Goal: Task Accomplishment & Management: Use online tool/utility

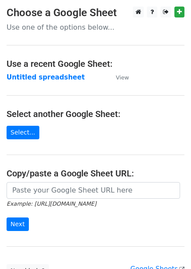
click at [28, 71] on main "Choose a Google Sheet Use one of the options below... Use a recent Google Sheet…" at bounding box center [95, 142] width 191 height 271
click at [28, 76] on strong "Untitled spreadsheet" at bounding box center [46, 77] width 78 height 8
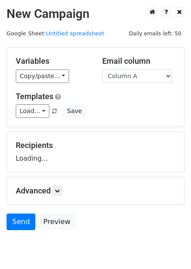
scroll to position [35, 0]
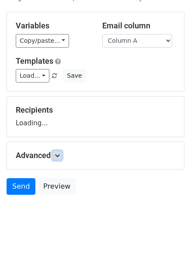
click at [59, 157] on icon at bounding box center [57, 155] width 5 height 5
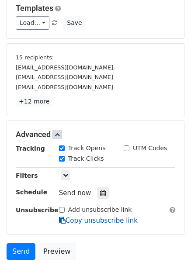
scroll to position [151, 0]
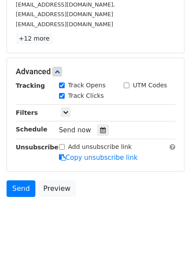
click at [97, 125] on div "Send now" at bounding box center [110, 131] width 103 height 12
click at [100, 129] on icon at bounding box center [103, 130] width 6 height 6
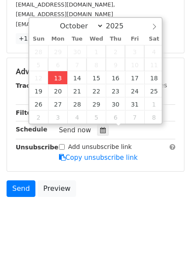
type input "2025-10-13 13:30"
type input "01"
type input "30"
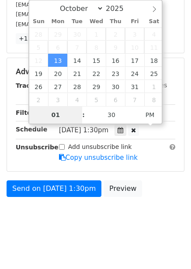
scroll to position [121, 0]
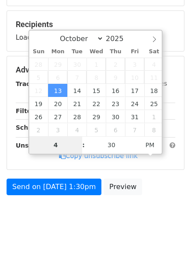
type input "4"
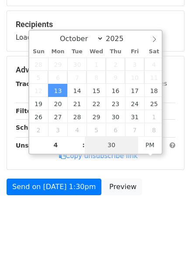
type input "2025-10-13 16:30"
type input "04"
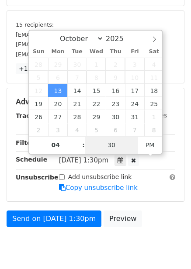
type input "1"
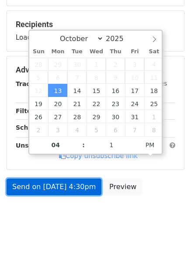
type input "2025-10-13 16:01"
click at [55, 186] on link "Send on Oct 13 at 4:30pm" at bounding box center [54, 187] width 95 height 17
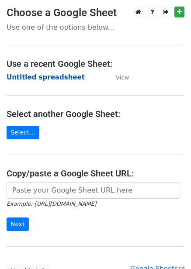
click at [31, 75] on strong "Untitled spreadsheet" at bounding box center [46, 77] width 78 height 8
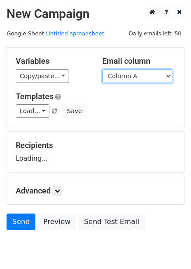
click at [132, 80] on select "Column A Column B Column C Column D Column E Column F" at bounding box center [137, 76] width 70 height 14
select select "Column B"
click at [102, 69] on select "Column A Column B Column C Column D Column E Column F" at bounding box center [137, 76] width 70 height 14
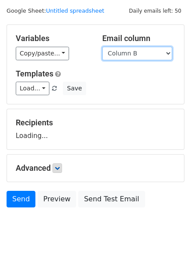
scroll to position [35, 0]
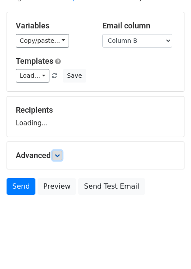
click at [58, 154] on icon at bounding box center [57, 155] width 5 height 5
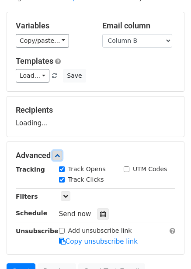
scroll to position [75, 0]
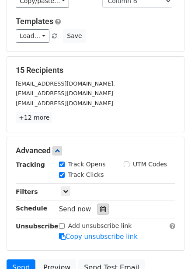
click at [100, 208] on icon at bounding box center [103, 209] width 6 height 6
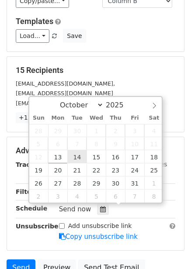
type input "2025-10-14 12:00"
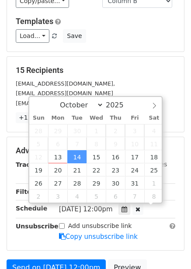
scroll to position [0, 0]
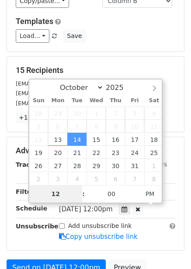
type input "5"
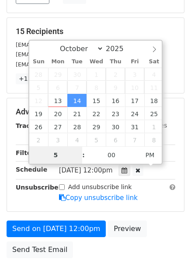
scroll to position [177, 0]
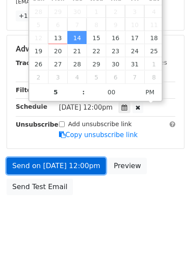
type input "2025-10-14 17:00"
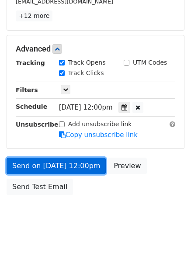
click at [66, 166] on link "Send on Oct 14 at 12:00pm" at bounding box center [56, 166] width 99 height 17
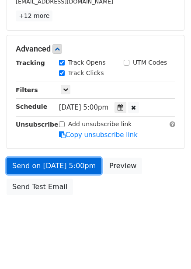
click at [60, 166] on link "Send on Oct 14 at 5:00pm" at bounding box center [54, 166] width 95 height 17
click at [59, 164] on link "Send on Oct 14 at 5:00pm" at bounding box center [54, 166] width 95 height 17
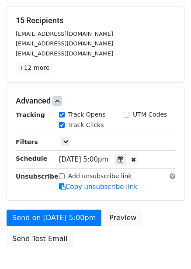
scroll to position [10, 0]
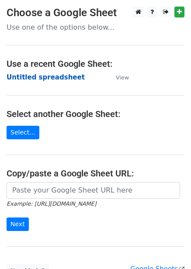
click at [35, 76] on strong "Untitled spreadsheet" at bounding box center [46, 77] width 78 height 8
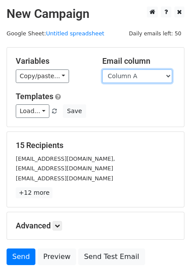
click at [140, 70] on select "Column A Column B Column C Column D Column E Column F" at bounding box center [137, 76] width 70 height 14
select select "Column C"
click at [102, 69] on select "Column A Column B Column C Column D Column E Column F" at bounding box center [137, 76] width 70 height 14
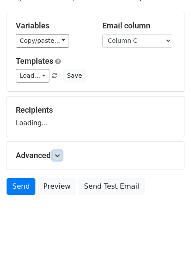
click at [56, 157] on icon at bounding box center [57, 155] width 5 height 5
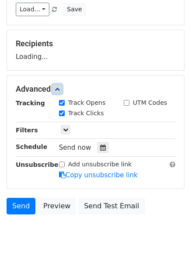
scroll to position [106, 0]
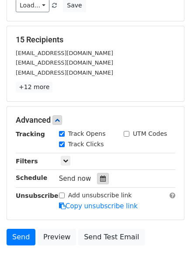
click at [97, 180] on div at bounding box center [103, 178] width 12 height 11
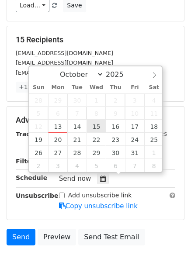
type input "[DATE] 12:00"
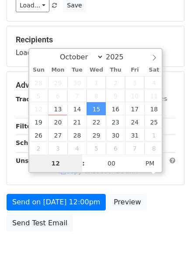
type input "6"
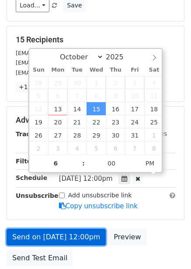
type input "[DATE] 18:00"
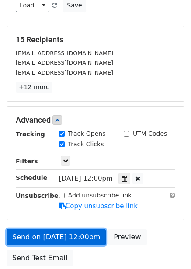
click at [63, 242] on link "Send on [DATE] 12:00pm" at bounding box center [56, 237] width 99 height 17
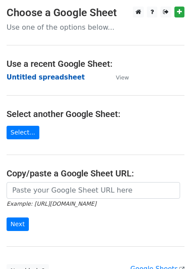
click at [33, 79] on strong "Untitled spreadsheet" at bounding box center [46, 77] width 78 height 8
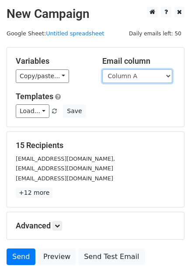
click at [125, 77] on select "Column A Column B Column C Column D Column E Column F" at bounding box center [137, 76] width 70 height 14
select select "Column D"
click at [102, 69] on select "Column A Column B Column C Column D Column E Column F" at bounding box center [137, 76] width 70 height 14
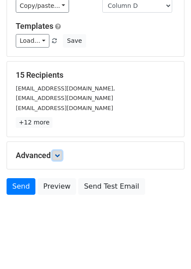
click at [59, 156] on icon at bounding box center [57, 155] width 5 height 5
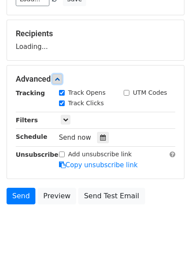
scroll to position [114, 0]
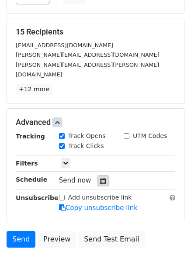
click at [100, 178] on icon at bounding box center [103, 181] width 6 height 6
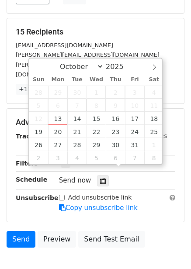
click at [117, 109] on span "9" at bounding box center [115, 105] width 19 height 13
type input "2025-10-16 12:00"
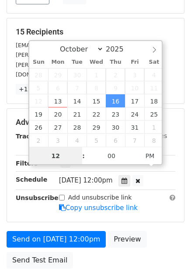
scroll to position [0, 0]
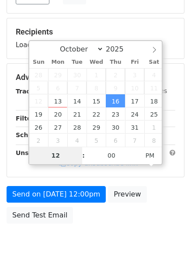
type input "7"
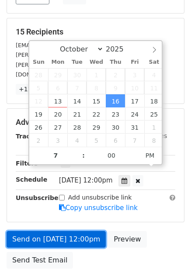
type input "2025-10-16 19:00"
click at [82, 231] on link "Send on Oct 16 at 12:00pm" at bounding box center [56, 239] width 99 height 17
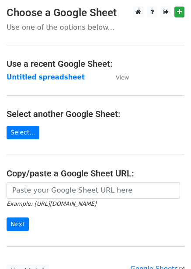
click at [27, 71] on main "Choose a Google Sheet Use one of the options below... Use a recent Google Sheet…" at bounding box center [95, 142] width 191 height 271
click at [27, 81] on strong "Untitled spreadsheet" at bounding box center [46, 77] width 78 height 8
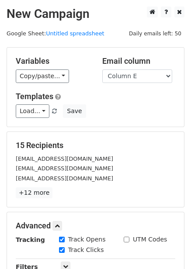
select select "Column E"
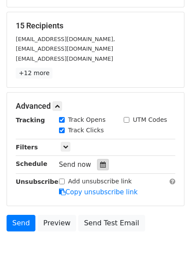
click at [100, 163] on icon at bounding box center [103, 165] width 6 height 6
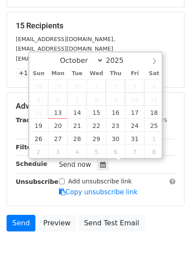
click at [132, 105] on span "10" at bounding box center [134, 99] width 19 height 13
type input "2025-10-17 12:00"
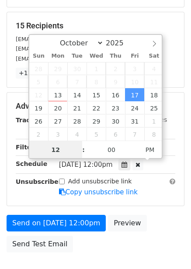
scroll to position [0, 0]
type input "8"
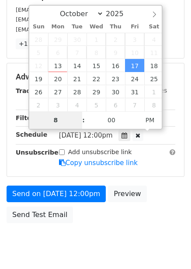
scroll to position [177, 0]
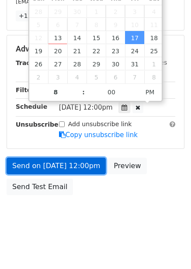
type input "2025-10-17 20:00"
click at [71, 166] on link "Send on Oct 17 at 12:00pm" at bounding box center [56, 166] width 99 height 17
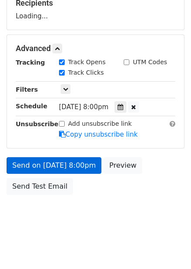
scroll to position [142, 0]
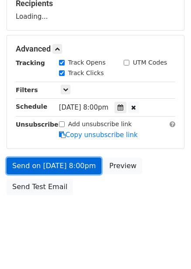
click at [57, 166] on link "Send on Oct 17 at 8:00pm" at bounding box center [54, 166] width 95 height 17
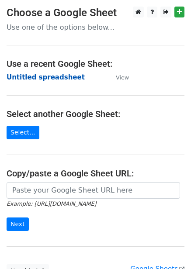
click at [35, 79] on strong "Untitled spreadsheet" at bounding box center [46, 77] width 78 height 8
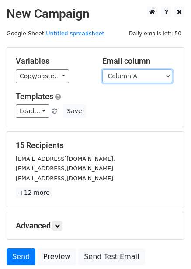
click at [117, 80] on select "Column A Column B Column C Column D Column E Column F" at bounding box center [137, 76] width 70 height 14
select select "Column F"
click at [102, 69] on select "Column A Column B Column C Column D Column E Column F" at bounding box center [137, 76] width 70 height 14
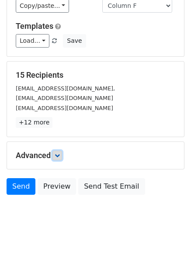
click at [60, 158] on icon at bounding box center [57, 155] width 5 height 5
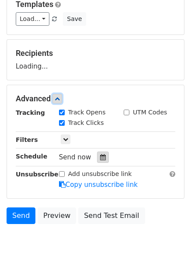
scroll to position [116, 0]
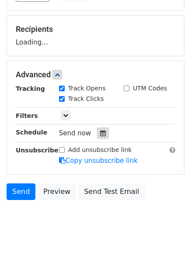
click at [102, 132] on div "Tracking Track Opens UTM Codes Track Clicks Filters Only include spreadsheet ro…" at bounding box center [95, 125] width 159 height 82
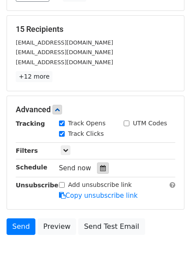
click at [97, 173] on div at bounding box center [103, 168] width 12 height 11
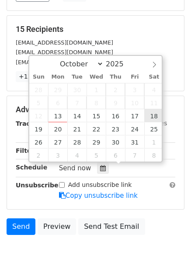
type input "2025-10-18 12:00"
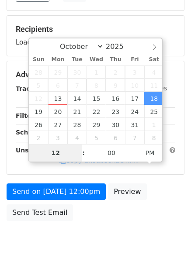
type input "9"
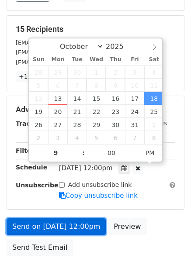
type input "2025-10-18 21:00"
click at [54, 231] on link "Send on Oct 18 at 12:00pm" at bounding box center [56, 226] width 99 height 17
